Goal: Information Seeking & Learning: Check status

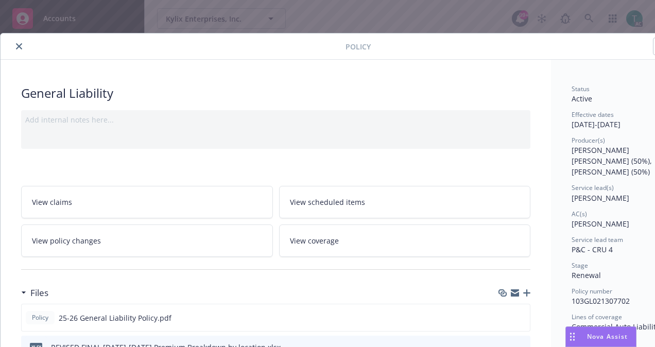
click at [23, 46] on button "close" at bounding box center [19, 46] width 12 height 12
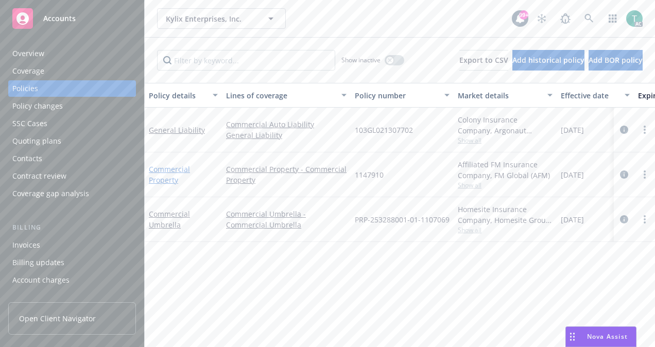
click at [186, 166] on link "Commercial Property" at bounding box center [169, 174] width 41 height 21
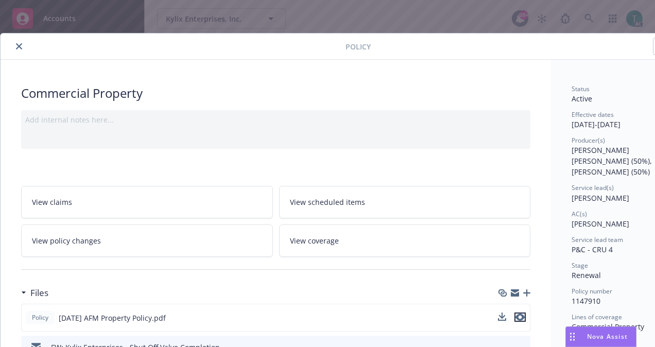
click at [522, 314] on icon "preview file" at bounding box center [519, 317] width 9 height 7
click at [13, 45] on button "close" at bounding box center [19, 46] width 12 height 12
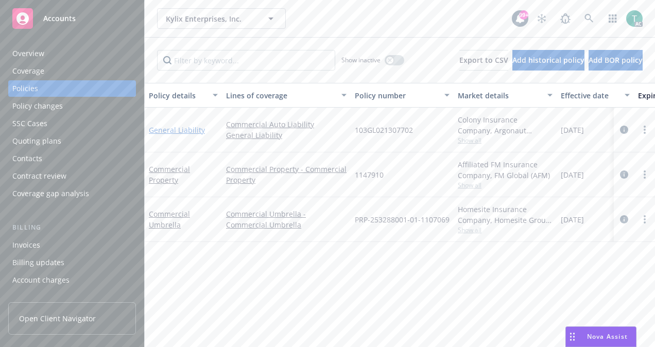
click at [174, 131] on link "General Liability" at bounding box center [177, 130] width 56 height 10
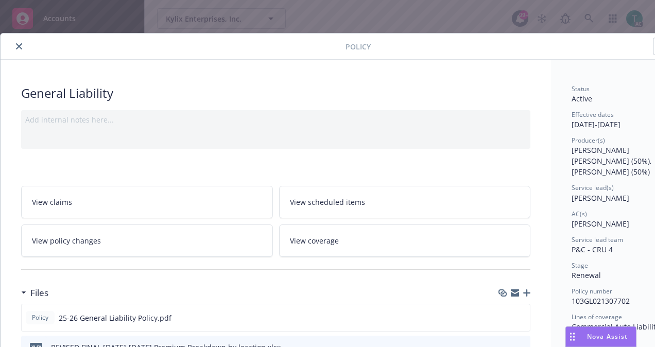
scroll to position [31, 0]
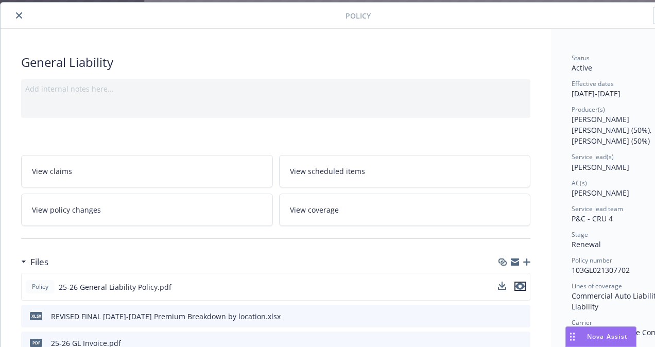
click at [523, 285] on icon "preview file" at bounding box center [519, 286] width 9 height 7
